Goal: Information Seeking & Learning: Learn about a topic

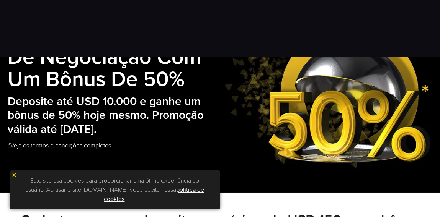
scroll to position [76, 0]
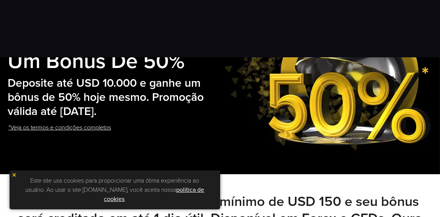
click at [13, 174] on img at bounding box center [13, 175] width 5 height 5
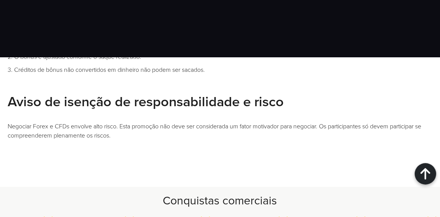
scroll to position [699, 0]
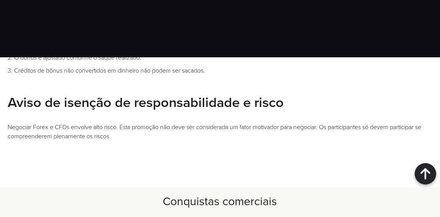
click at [0, 0] on img "INFINOX Logo" at bounding box center [0, 0] width 0 height 0
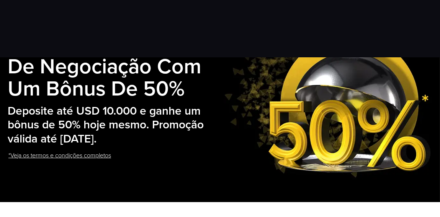
scroll to position [0, 0]
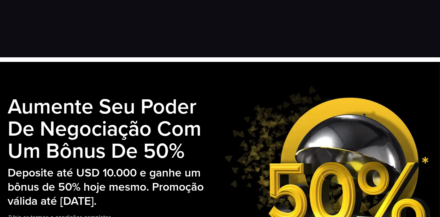
click at [0, 0] on div "Instrumentos Instrumentos Informações sobre produtos NEGOCIAÇÃO" at bounding box center [0, 0] width 0 height 0
click at [0, 0] on div "Instrumentos Instrumentos Informações sobre produtos NEGOCIAÇÃO Contas DEMO" at bounding box center [0, 0] width 0 height 0
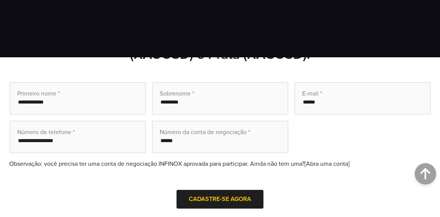
scroll to position [267, 0]
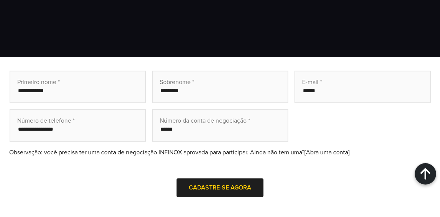
click at [83, 98] on input "text" at bounding box center [78, 87] width 136 height 33
click at [172, 104] on form "Primeiro nome * Sobrenome * E-mail * Número de telefone * Número da conta de ne…" at bounding box center [220, 145] width 421 height 148
click at [194, 135] on input "text" at bounding box center [220, 125] width 136 height 33
click at [80, 90] on input "text" at bounding box center [78, 87] width 136 height 33
click at [192, 95] on input "text" at bounding box center [220, 87] width 136 height 33
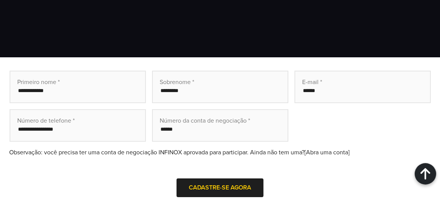
click at [346, 92] on input "email" at bounding box center [362, 87] width 136 height 33
click at [102, 131] on input "tel" at bounding box center [78, 125] width 136 height 33
click at [264, 131] on input "text" at bounding box center [220, 125] width 136 height 33
click at [74, 129] on input "tel" at bounding box center [78, 125] width 136 height 33
click at [25, 170] on form "Primeiro nome * Sobrenome * E-mail * Número de telefone * Número da conta de ne…" at bounding box center [220, 145] width 421 height 148
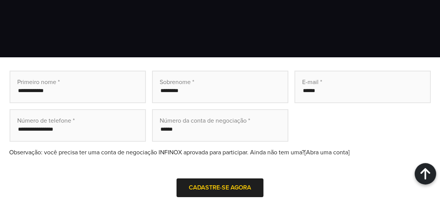
click at [42, 130] on input "tel" at bounding box center [78, 125] width 136 height 33
click at [89, 117] on input "tel" at bounding box center [78, 125] width 136 height 33
click at [240, 83] on input "text" at bounding box center [220, 87] width 136 height 33
drag, startPoint x: 301, startPoint y: 145, endPoint x: 297, endPoint y: 142, distance: 4.8
click at [301, 145] on form "Primeiro nome * Sobrenome * E-mail * Número de telefone * Número da conta de ne…" at bounding box center [220, 145] width 421 height 148
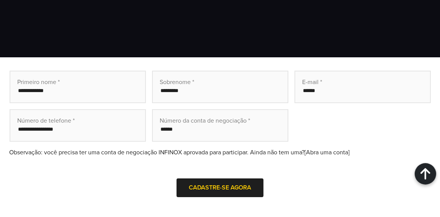
click at [242, 134] on input "text" at bounding box center [220, 125] width 136 height 33
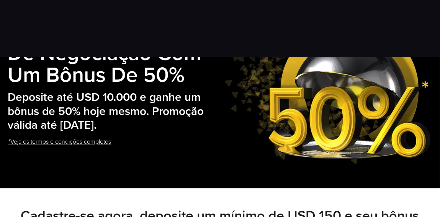
scroll to position [0, 0]
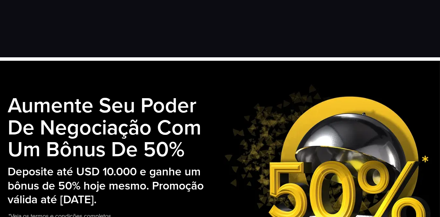
drag, startPoint x: 209, startPoint y: 101, endPoint x: 207, endPoint y: 89, distance: 12.0
click at [208, 101] on h1 "Aumente seu poder de negociação com um bônus de 50%" at bounding box center [116, 128] width 216 height 66
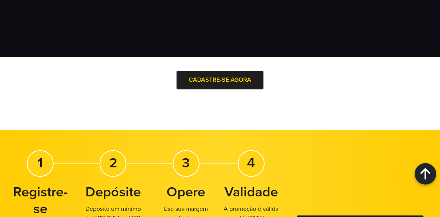
scroll to position [306, 0]
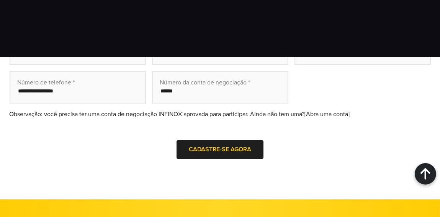
click at [193, 93] on input "text" at bounding box center [220, 87] width 136 height 33
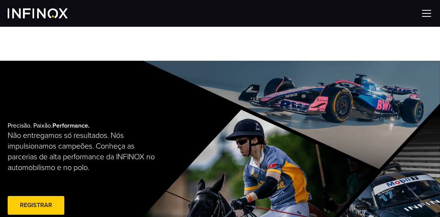
click at [0, 0] on link "Saiba mais" at bounding box center [0, 0] width 0 height 0
click at [0, 0] on img at bounding box center [0, 0] width 0 height 0
click at [0, 0] on link "PLATAFORMAS" at bounding box center [0, 0] width 0 height 0
click at [0, 0] on img at bounding box center [0, 0] width 0 height 0
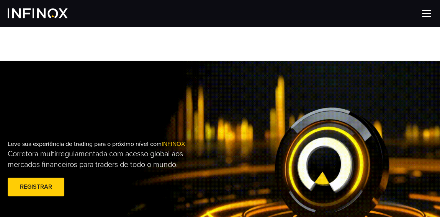
click at [0, 0] on link "Informações sobre produtos" at bounding box center [0, 0] width 0 height 0
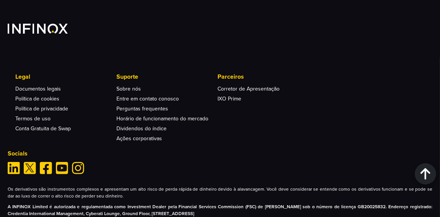
scroll to position [1387, 0]
